Goal: Navigation & Orientation: Find specific page/section

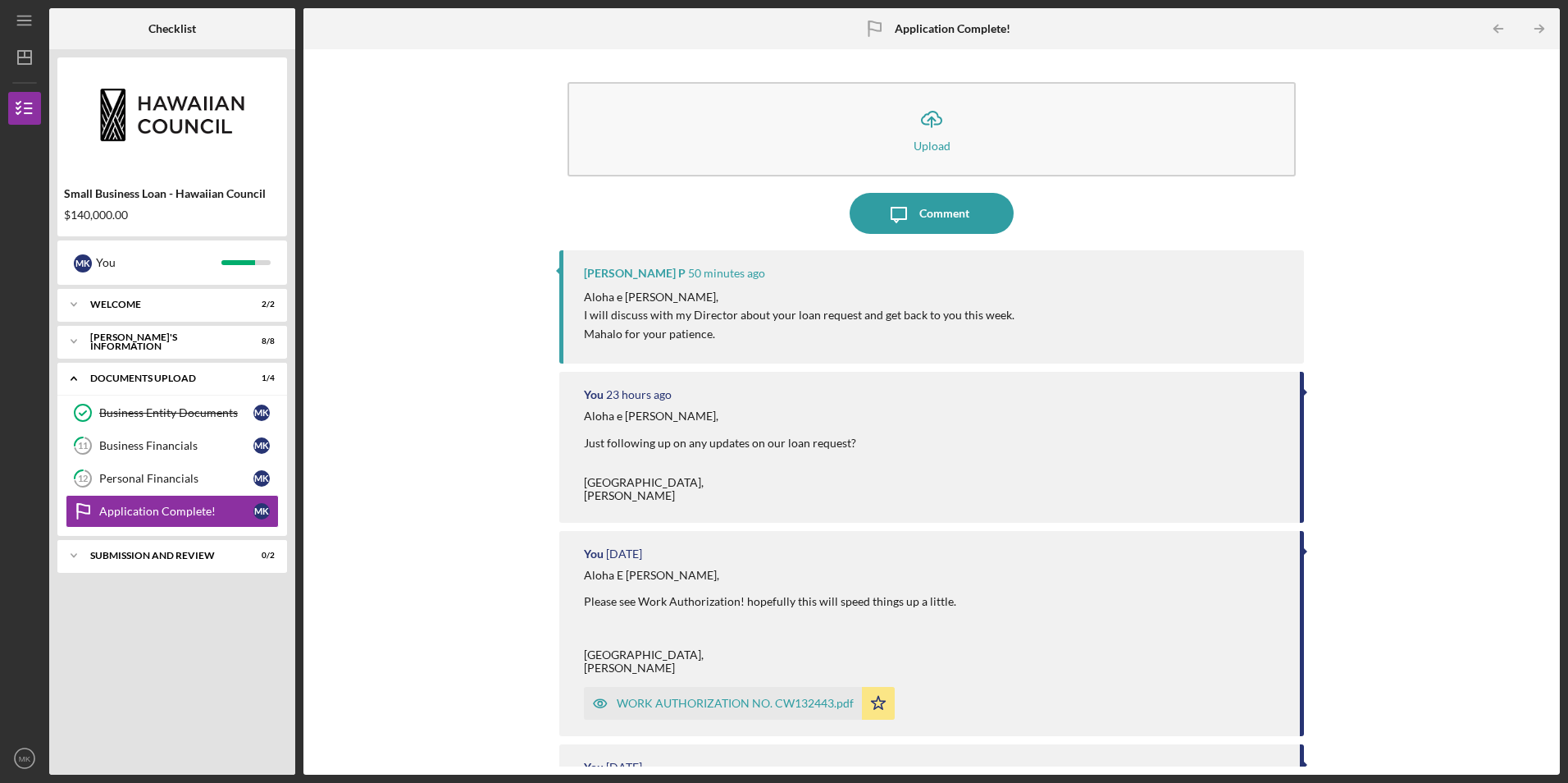
drag, startPoint x: 711, startPoint y: 336, endPoint x: 734, endPoint y: 341, distance: 23.5
click at [734, 341] on p "Mahalo for your patience." at bounding box center [799, 334] width 431 height 18
click at [166, 471] on link "12 Personal Financials M K" at bounding box center [172, 478] width 213 height 32
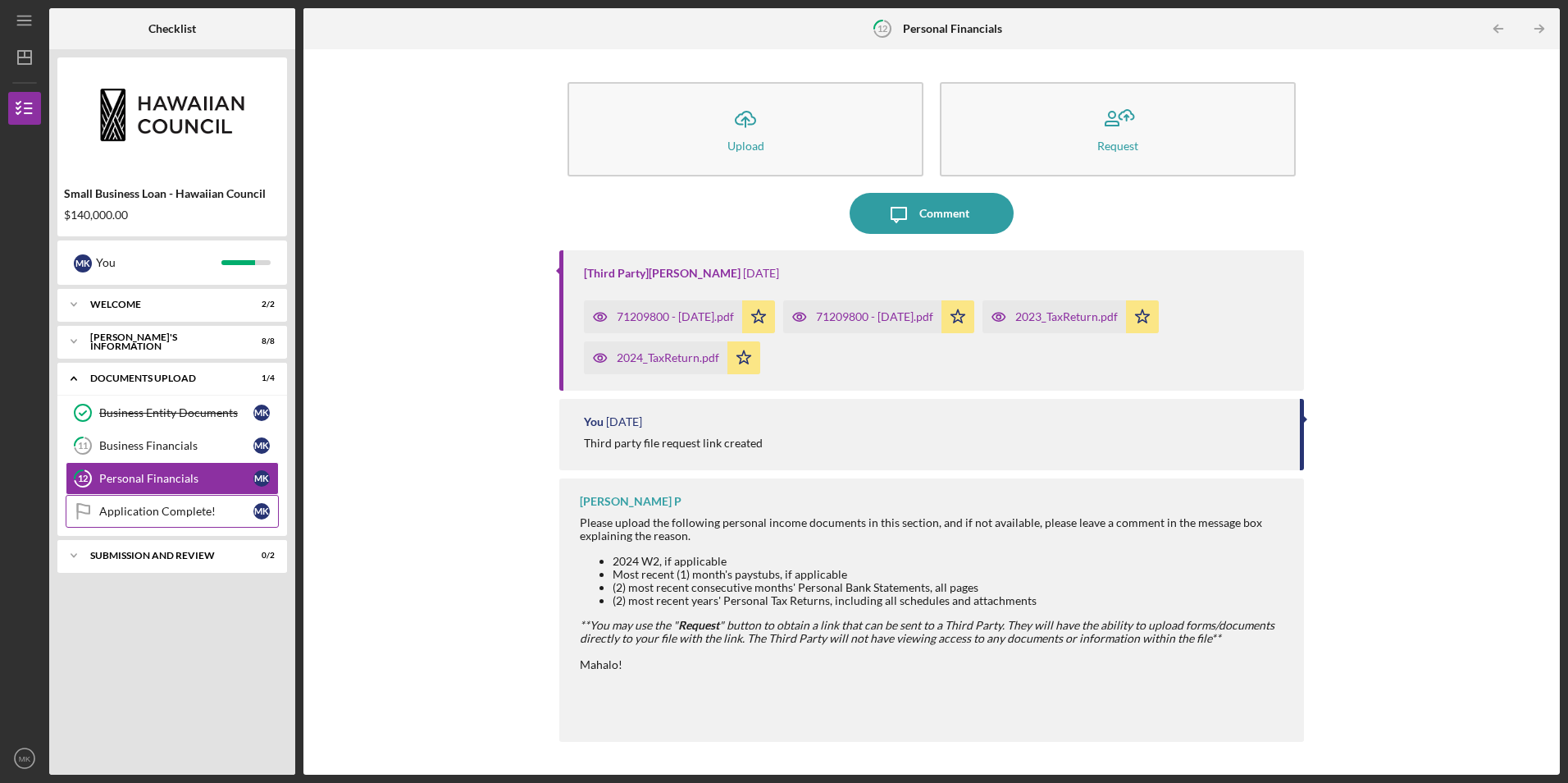
click at [188, 515] on div "Application Complete!" at bounding box center [176, 511] width 154 height 13
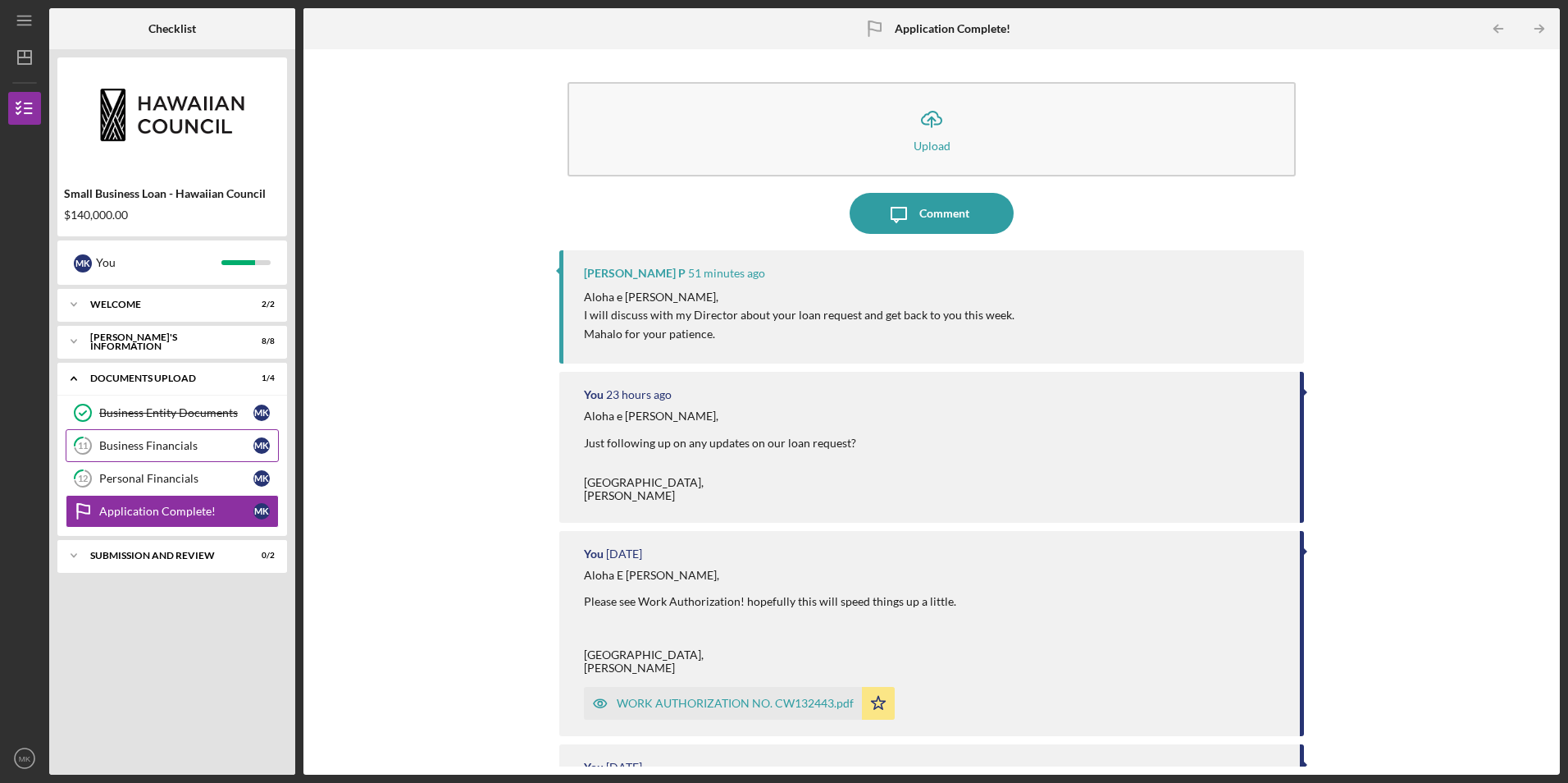
click at [190, 445] on div "Business Financials" at bounding box center [176, 445] width 154 height 13
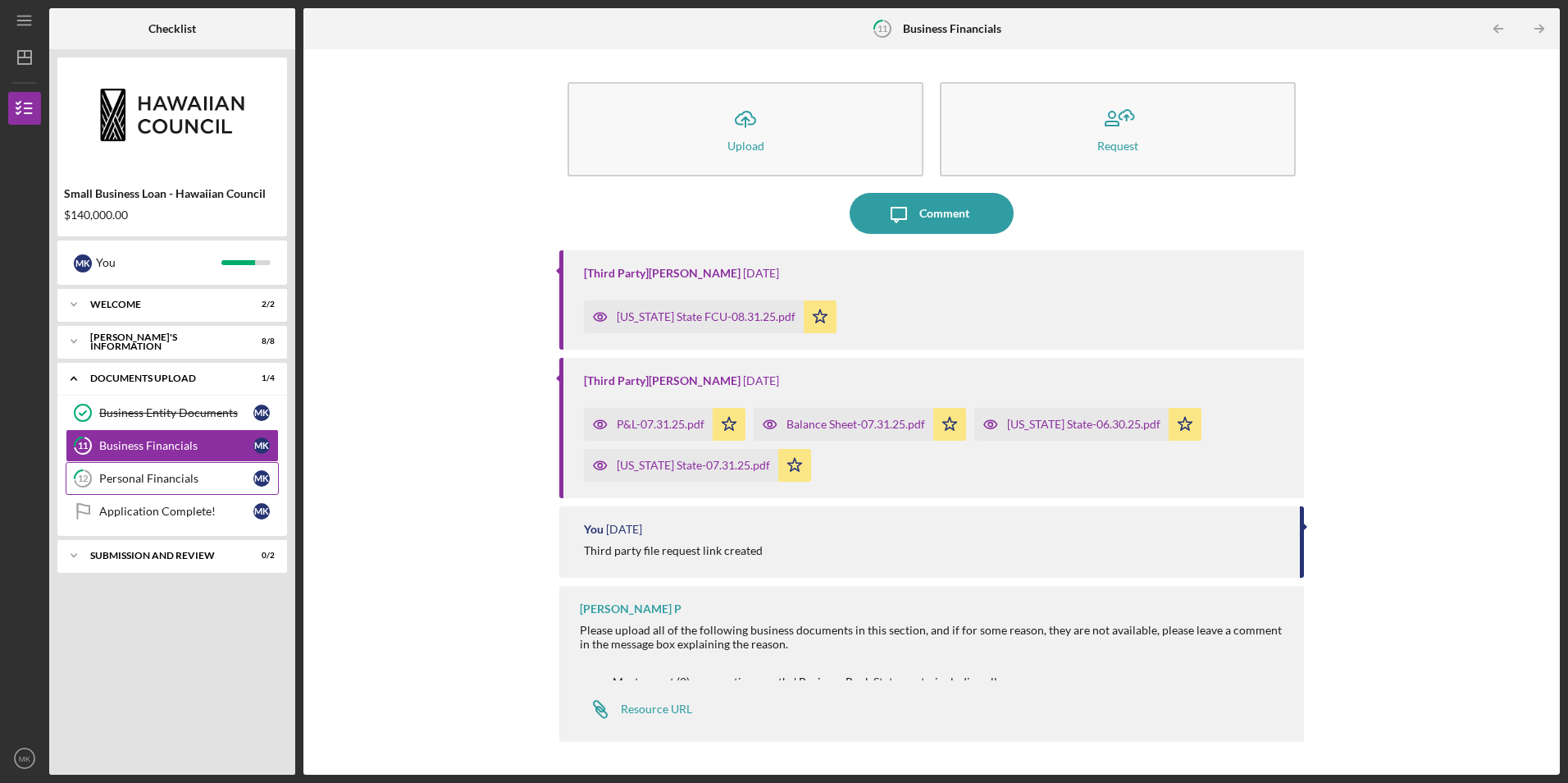
click at [195, 471] on link "12 Personal Financials M K" at bounding box center [172, 478] width 213 height 32
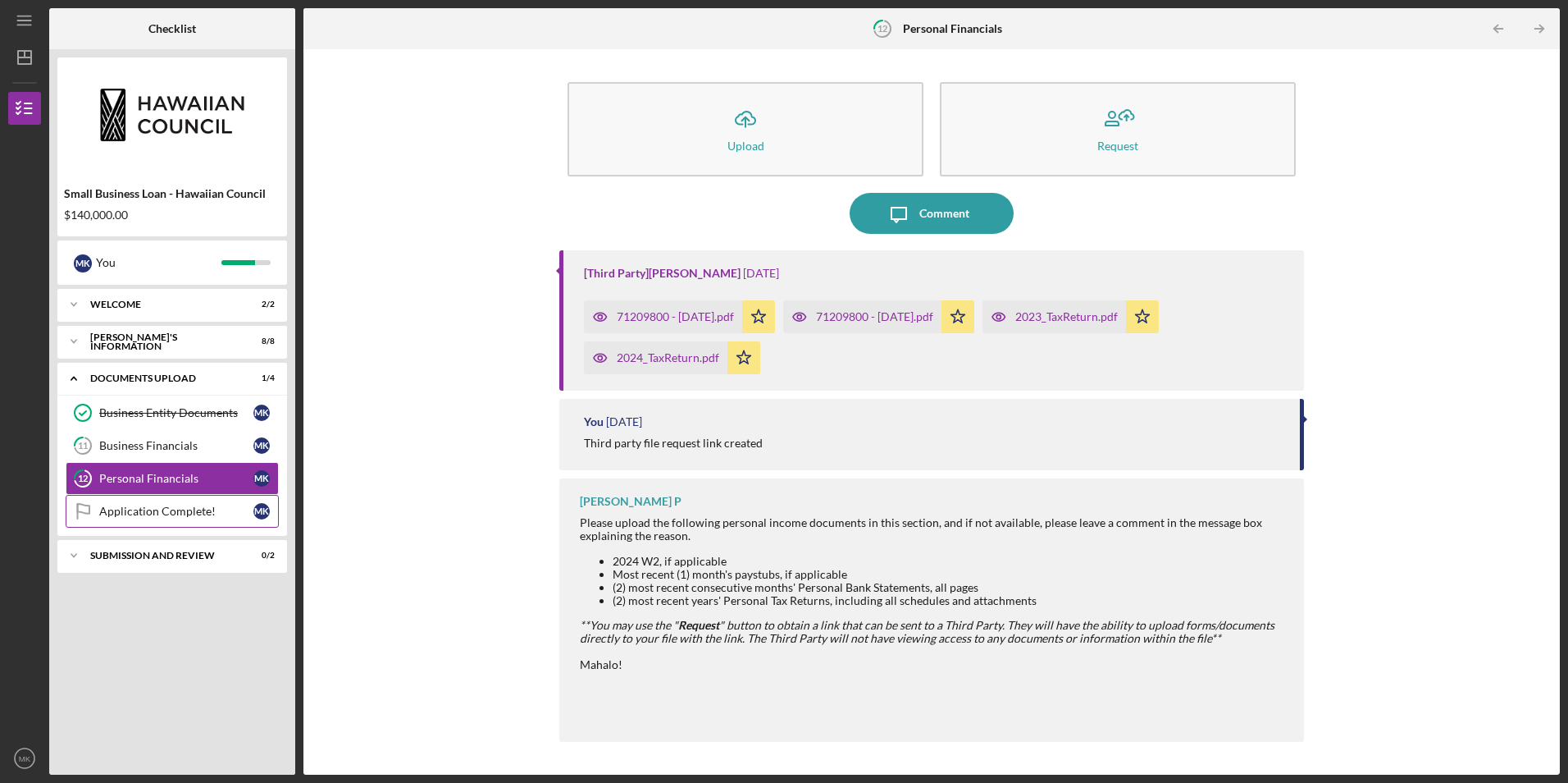
click at [193, 512] on div "Application Complete!" at bounding box center [176, 511] width 154 height 13
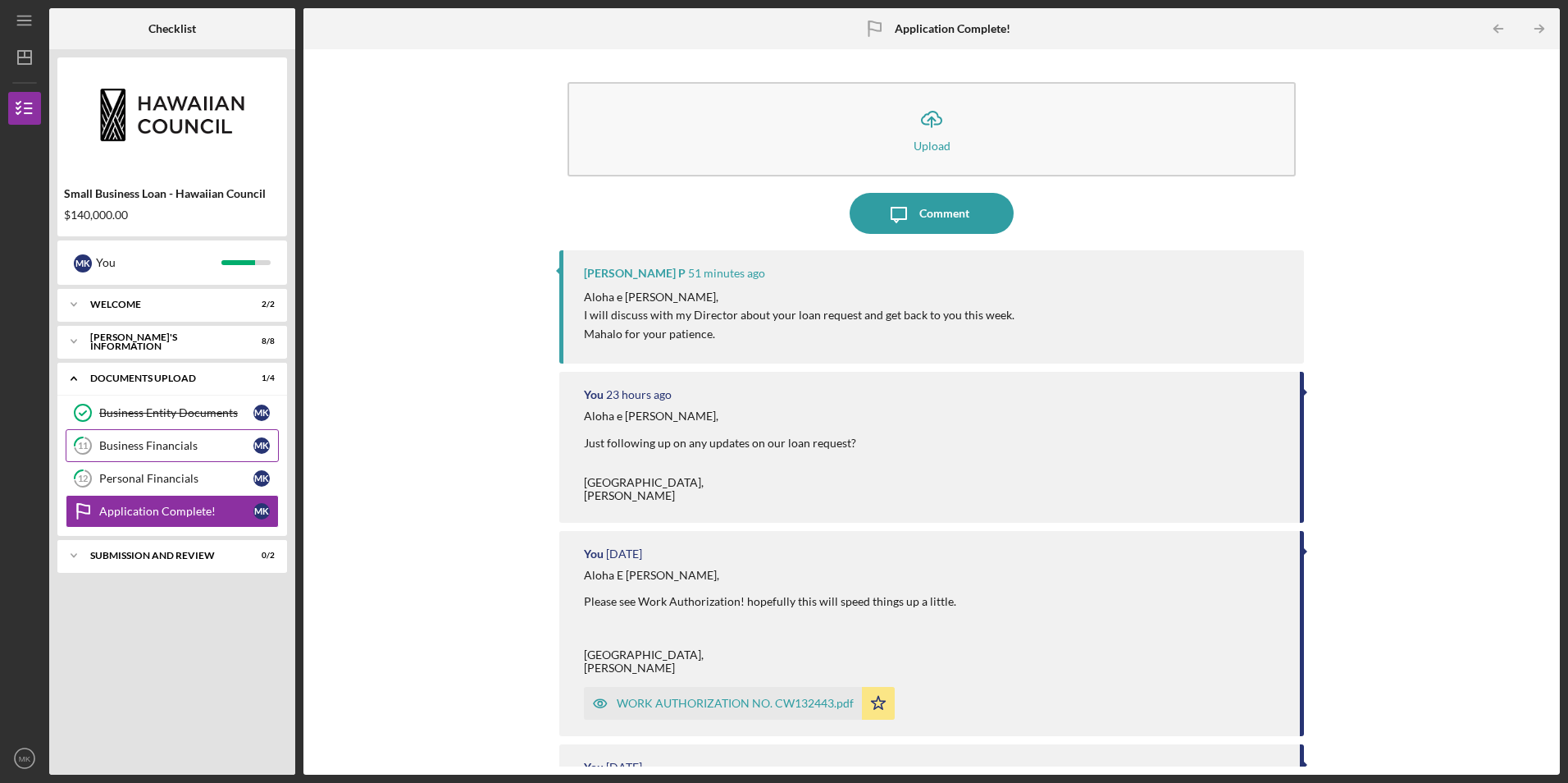
click at [178, 449] on div "Business Financials" at bounding box center [176, 445] width 154 height 13
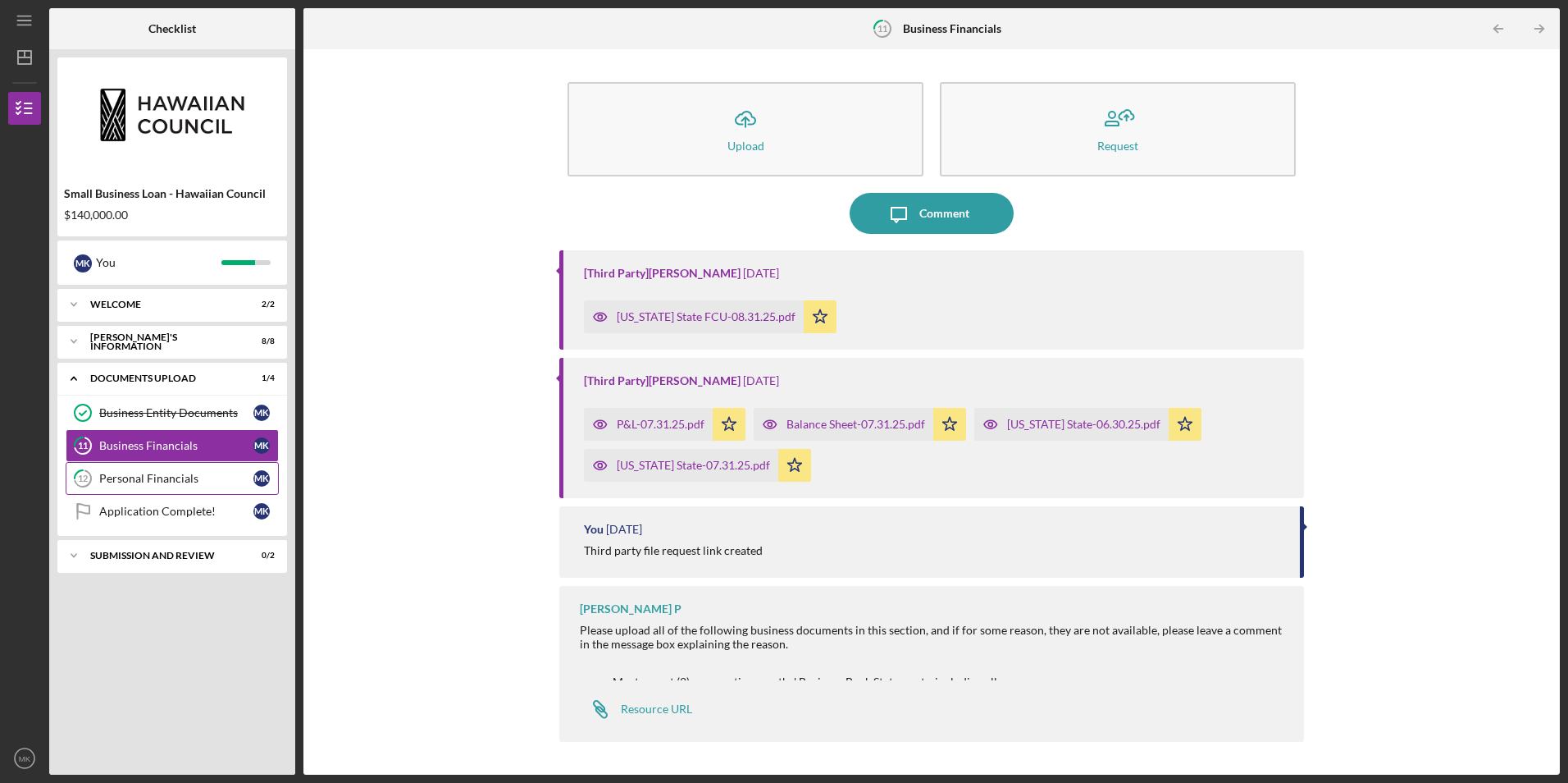
click at [184, 471] on link "12 Personal Financials M K" at bounding box center [172, 478] width 213 height 32
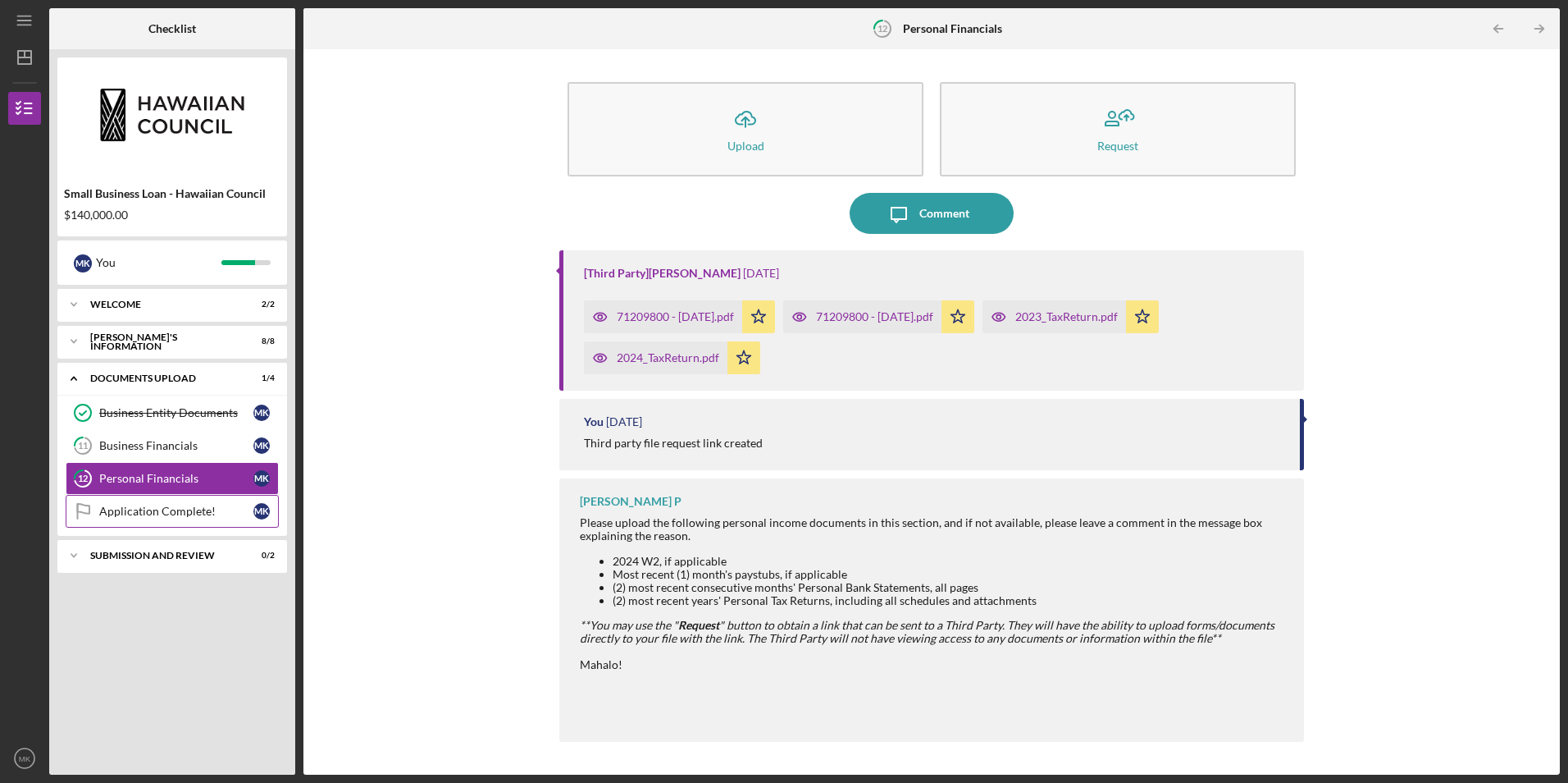
click at [188, 509] on div "Application Complete!" at bounding box center [176, 511] width 154 height 13
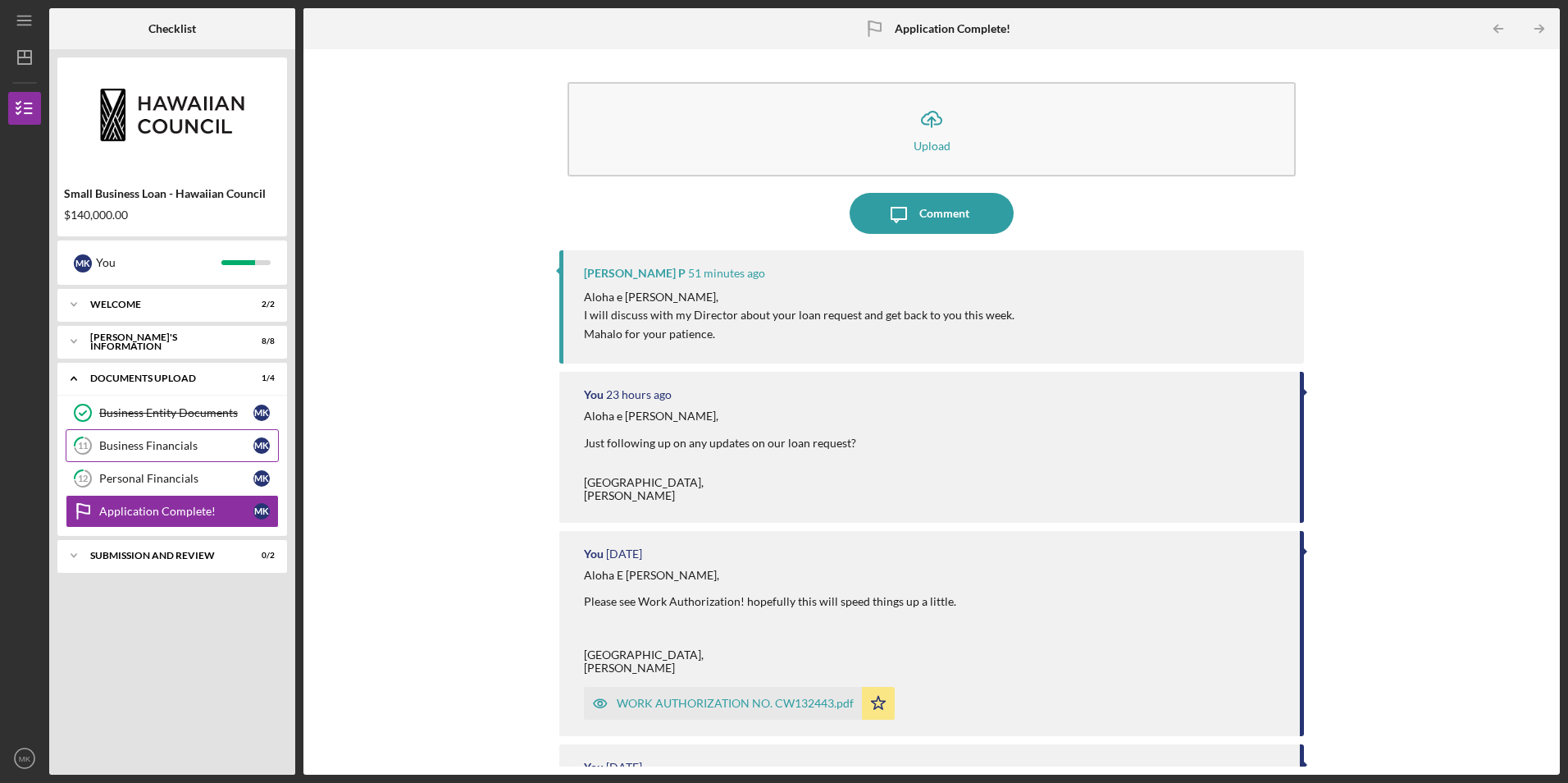
click at [174, 440] on div "Business Financials" at bounding box center [176, 445] width 154 height 13
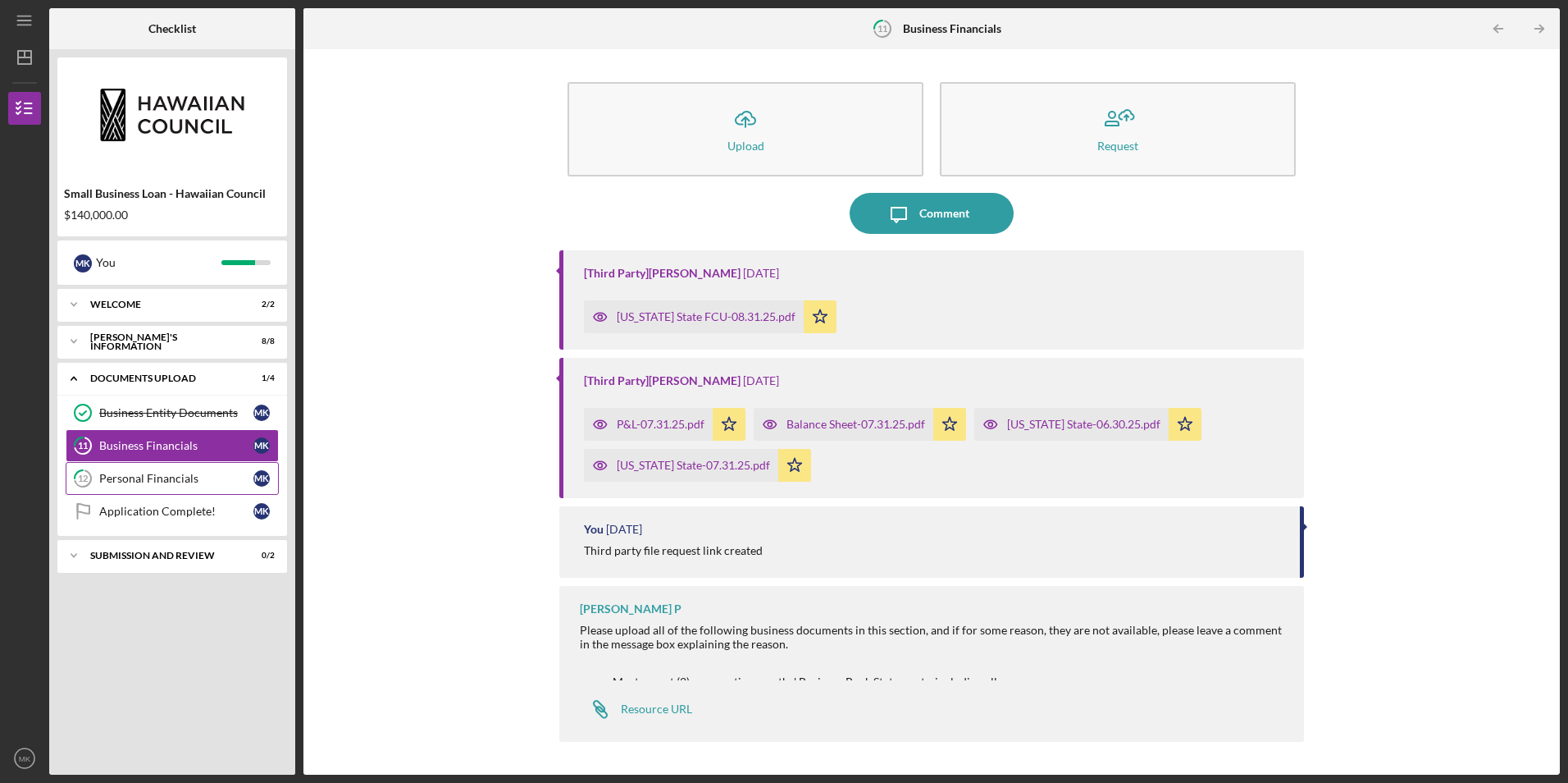
click at [177, 463] on link "12 Personal Financials M K" at bounding box center [172, 478] width 213 height 32
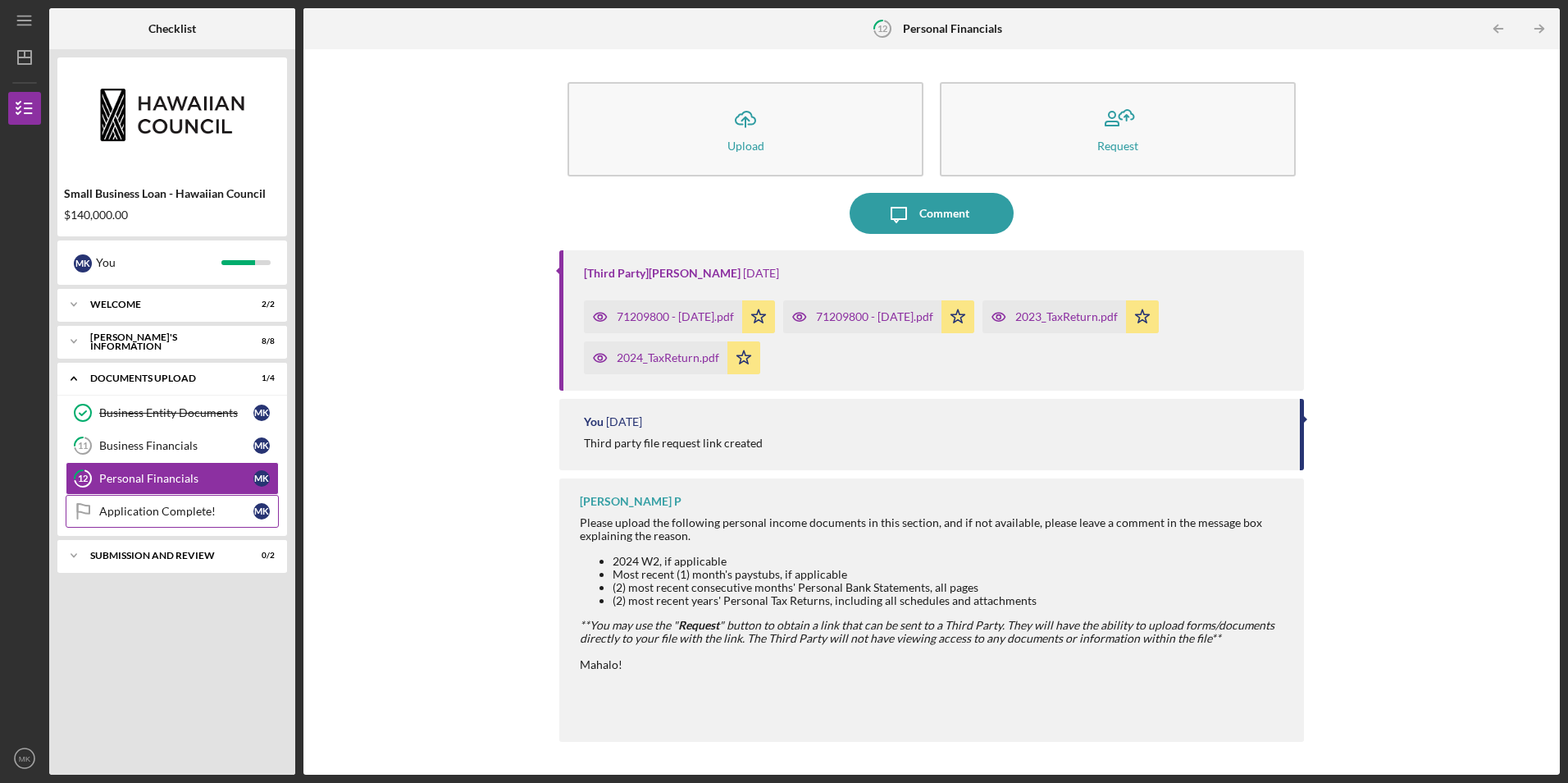
click at [197, 509] on div "Application Complete!" at bounding box center [176, 511] width 154 height 13
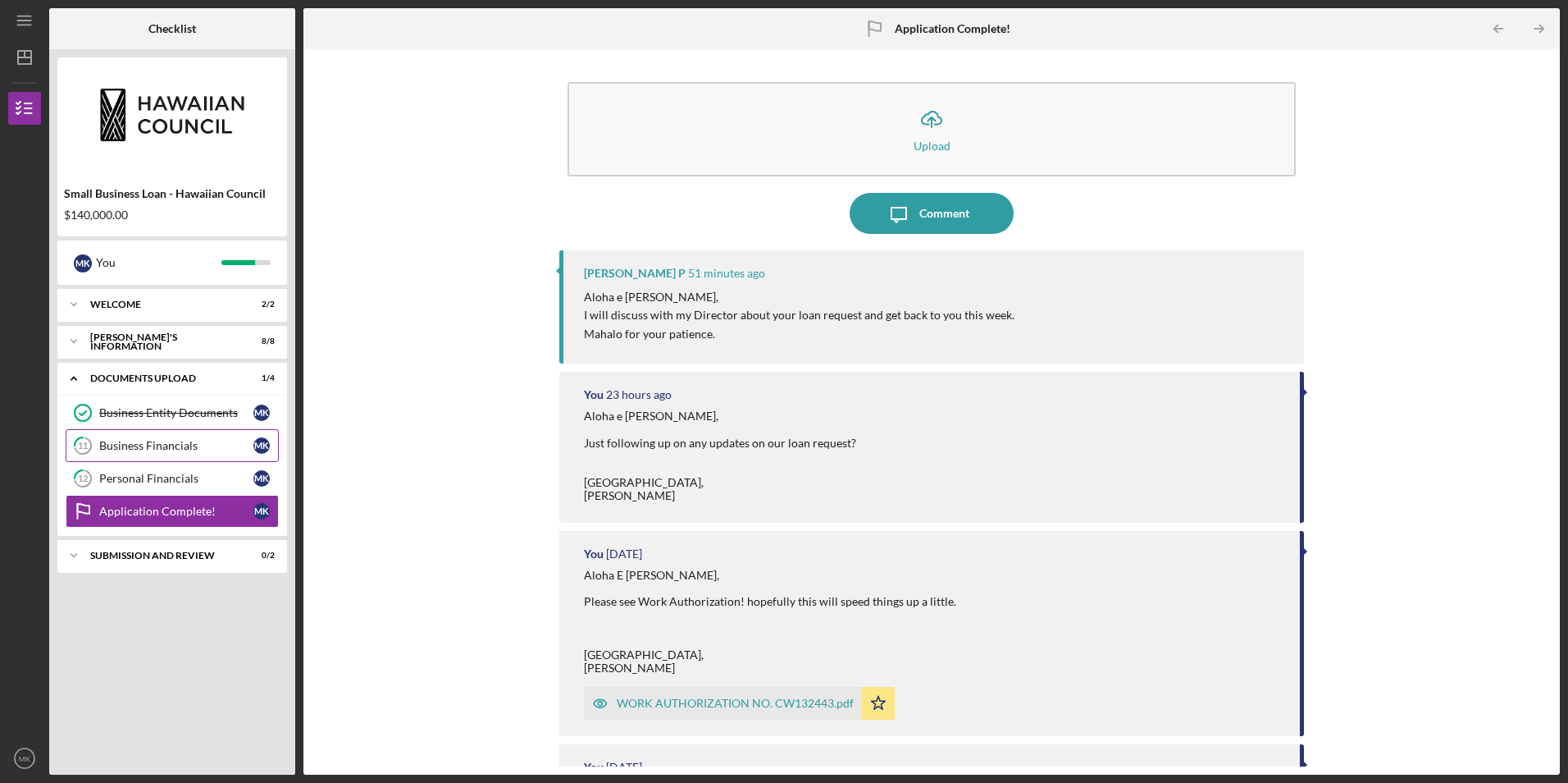
click at [180, 450] on div "Business Financials" at bounding box center [176, 445] width 154 height 13
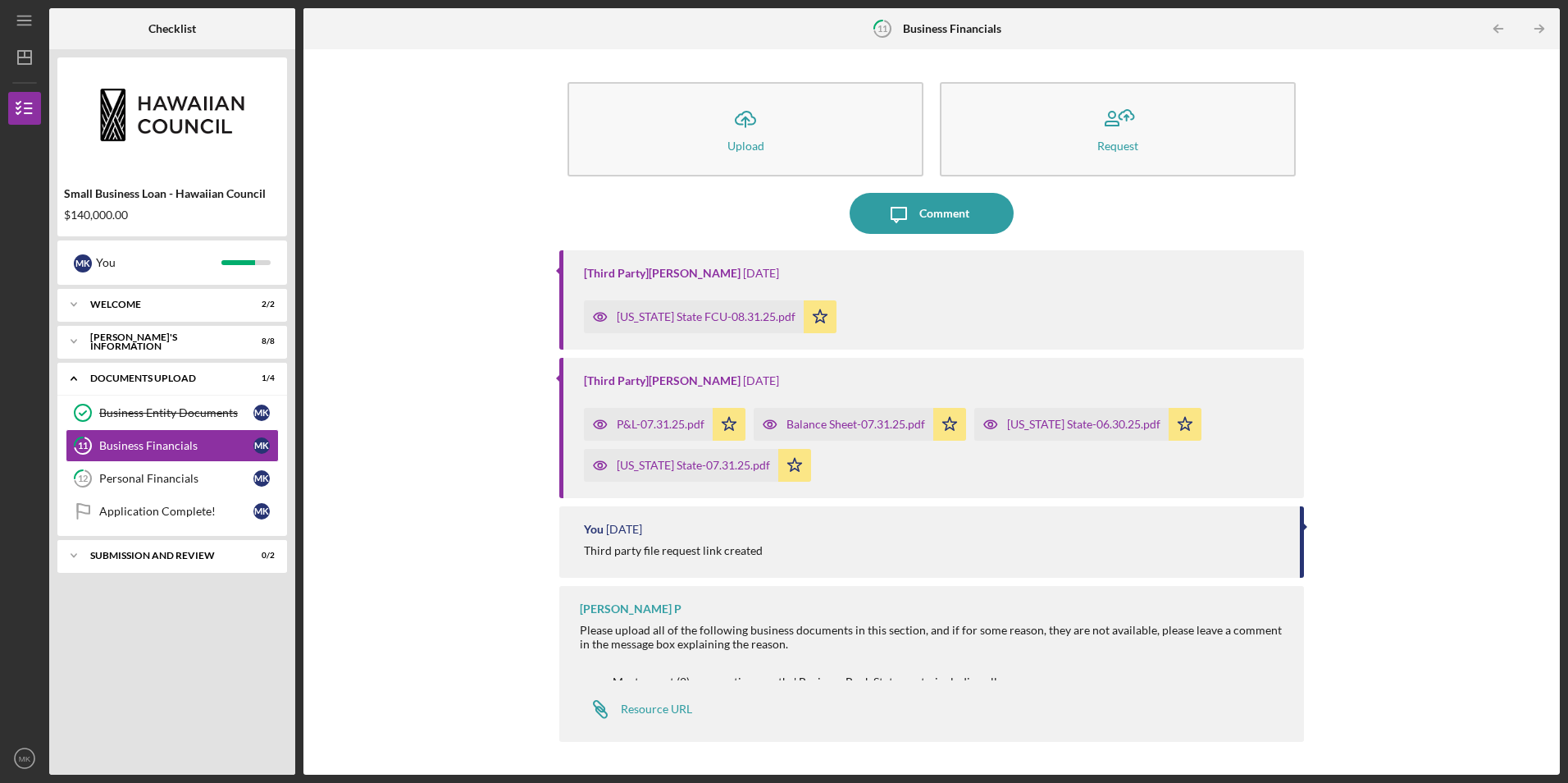
click at [501, 566] on div "Icon/Upload Upload Request Icon/Message Comment [Third Party] Cara Solano 4 wee…" at bounding box center [931, 412] width 1240 height 709
